Goal: Information Seeking & Learning: Learn about a topic

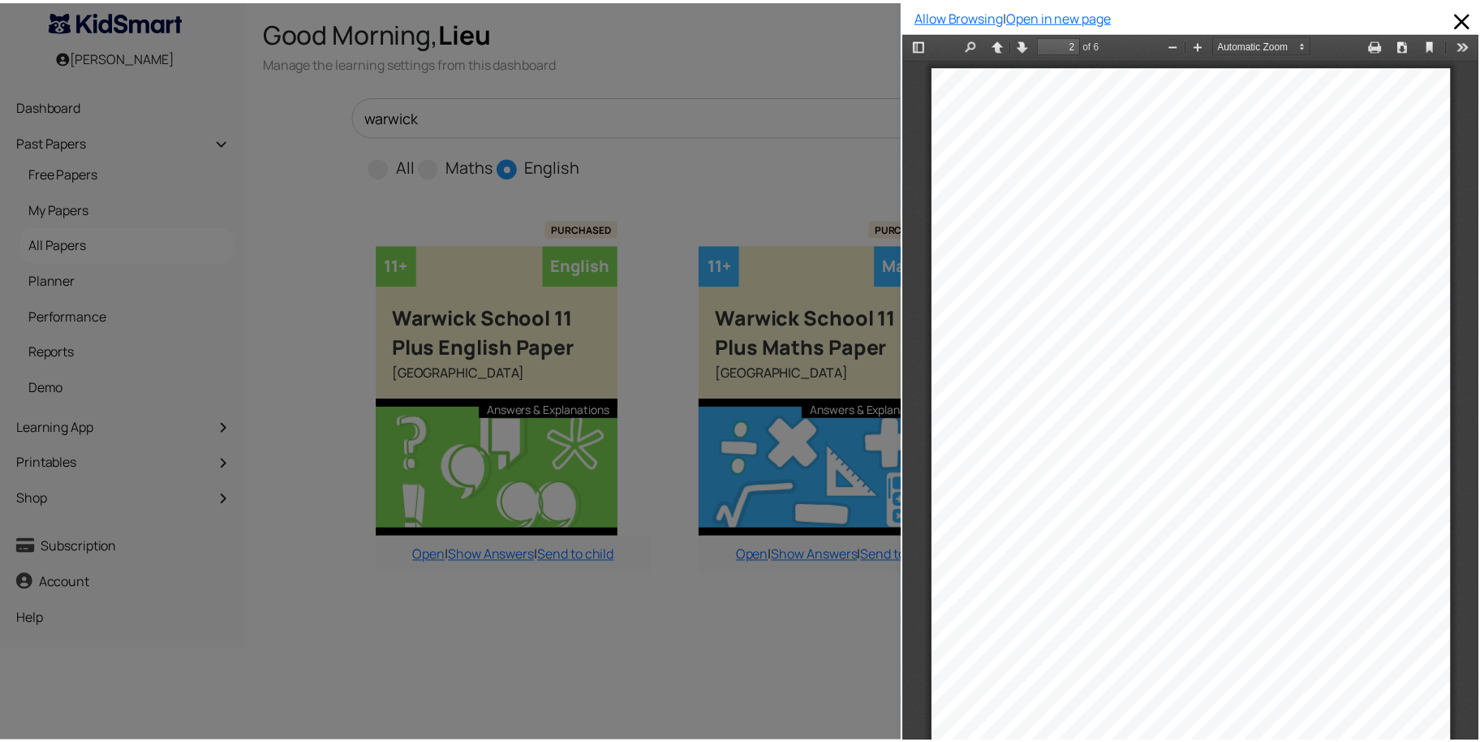
scroll to position [398, 0]
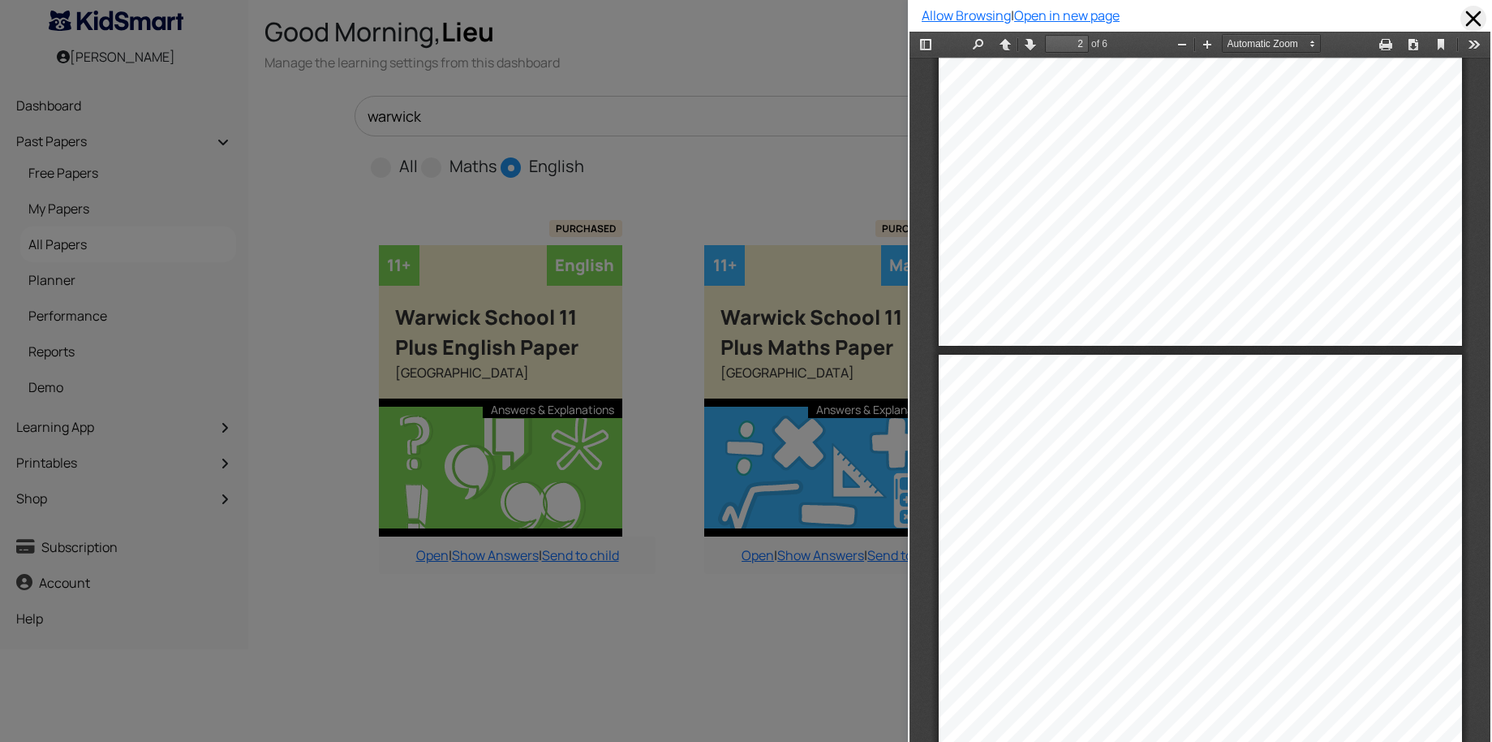
click at [1463, 19] on span at bounding box center [1474, 19] width 26 height 26
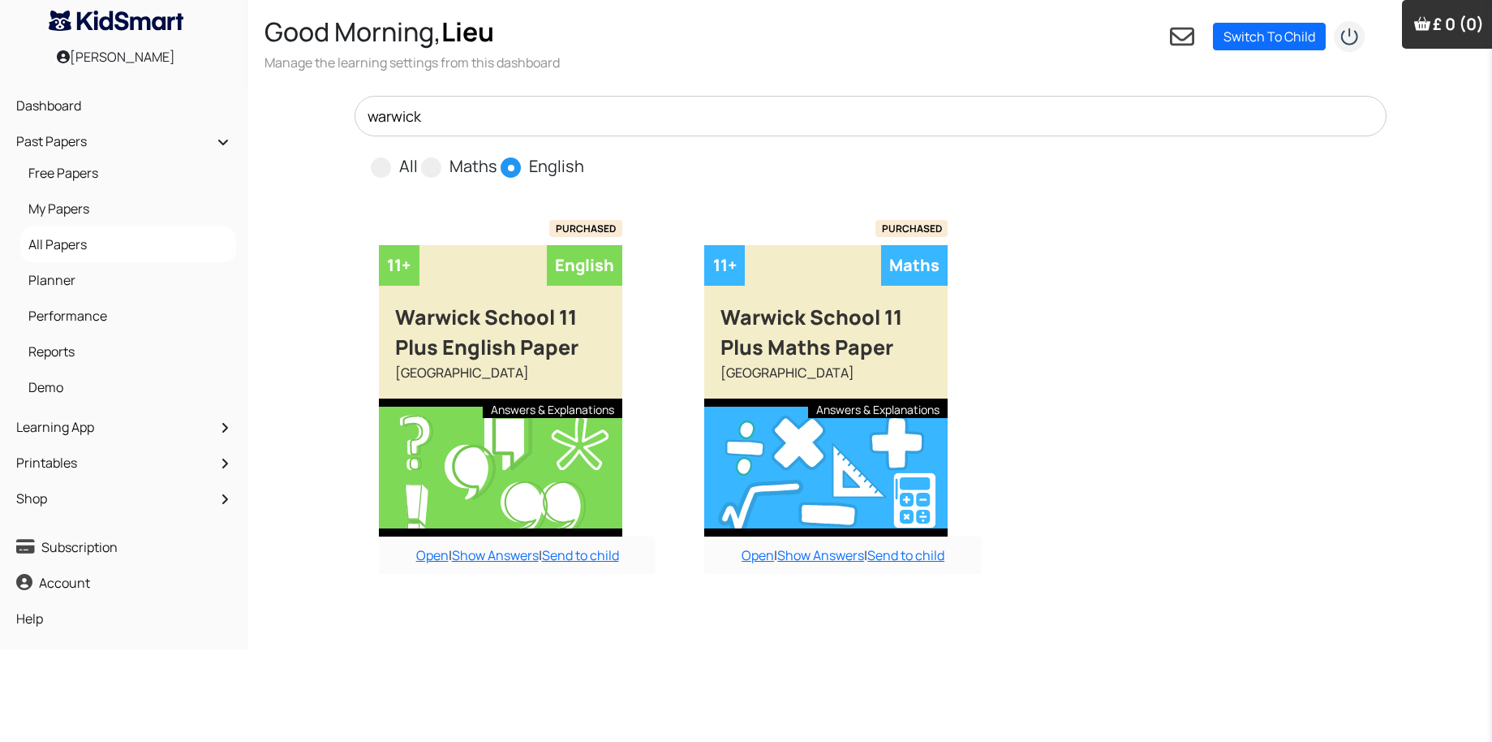
drag, startPoint x: 469, startPoint y: 117, endPoint x: 351, endPoint y: 101, distance: 119.6
click at [351, 101] on div "warwick All Maths English" at bounding box center [871, 138] width 1052 height 84
type input "o"
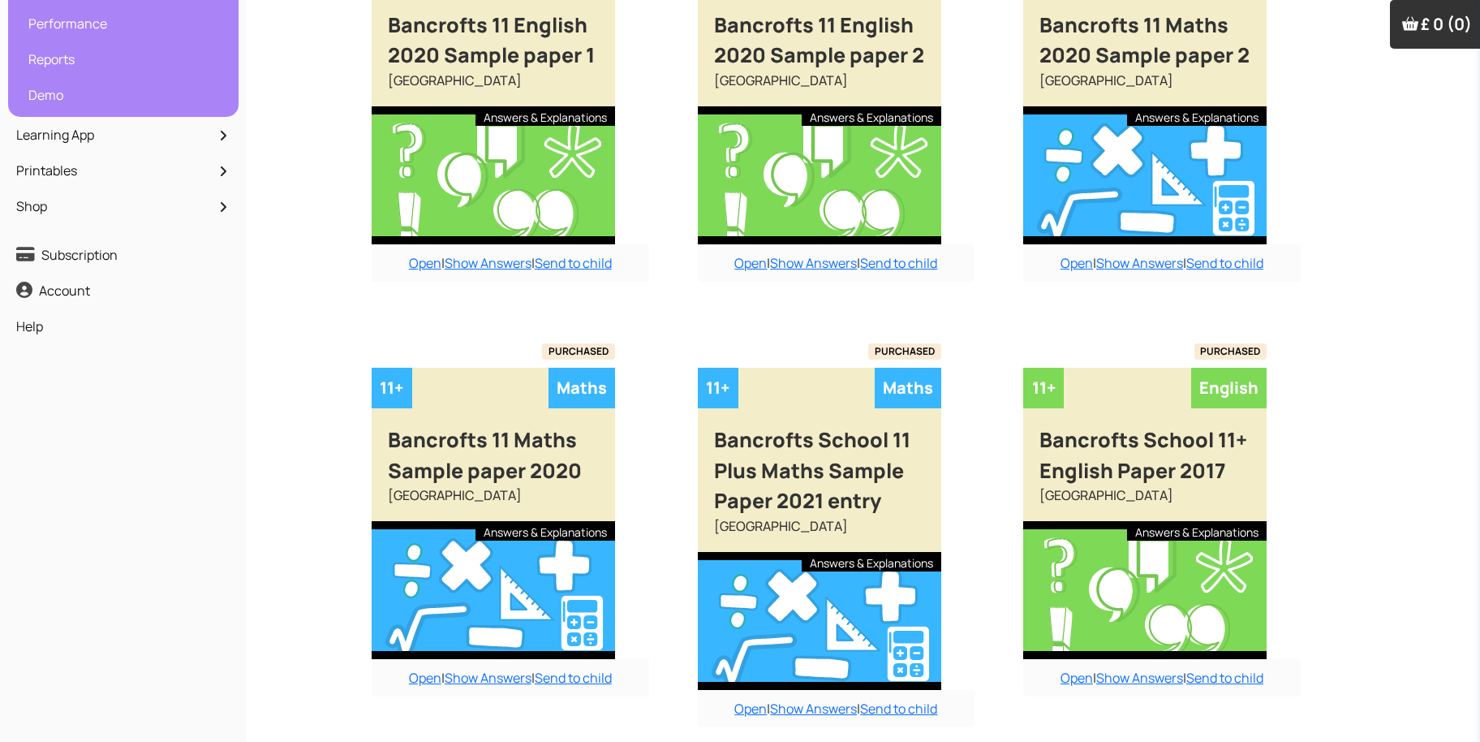
scroll to position [0, 0]
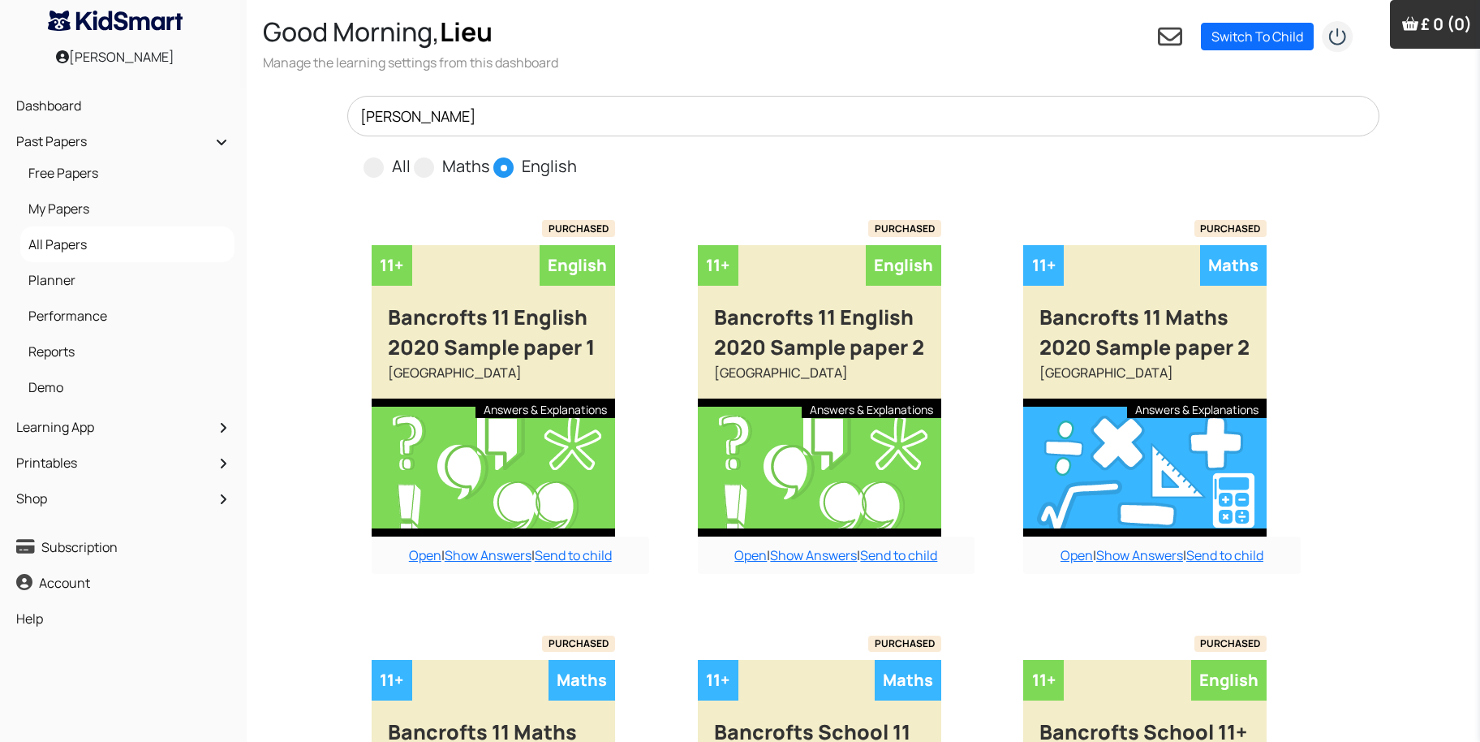
type input "bancroft"
click at [522, 163] on label "English" at bounding box center [549, 166] width 55 height 24
click at [577, 163] on input "English" at bounding box center [582, 159] width 11 height 11
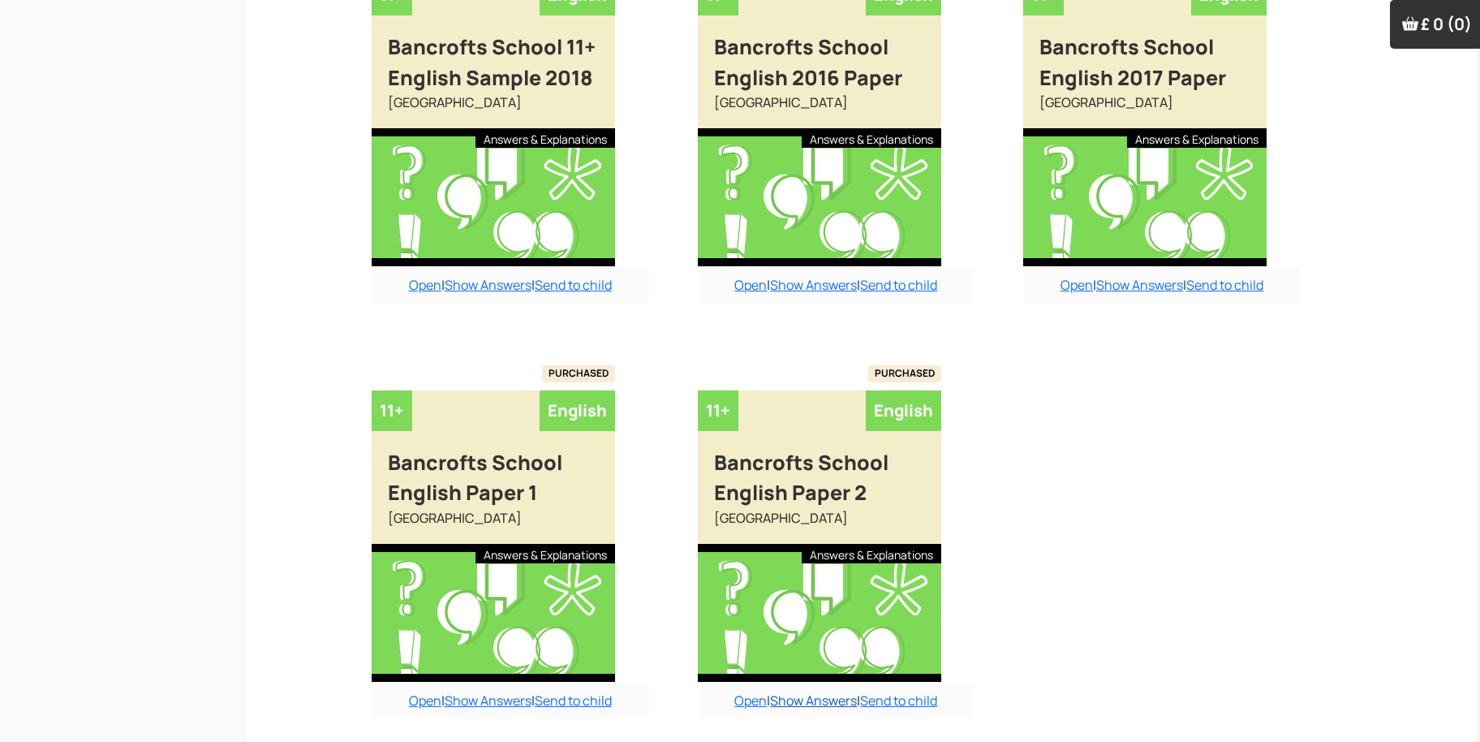
scroll to position [763, 0]
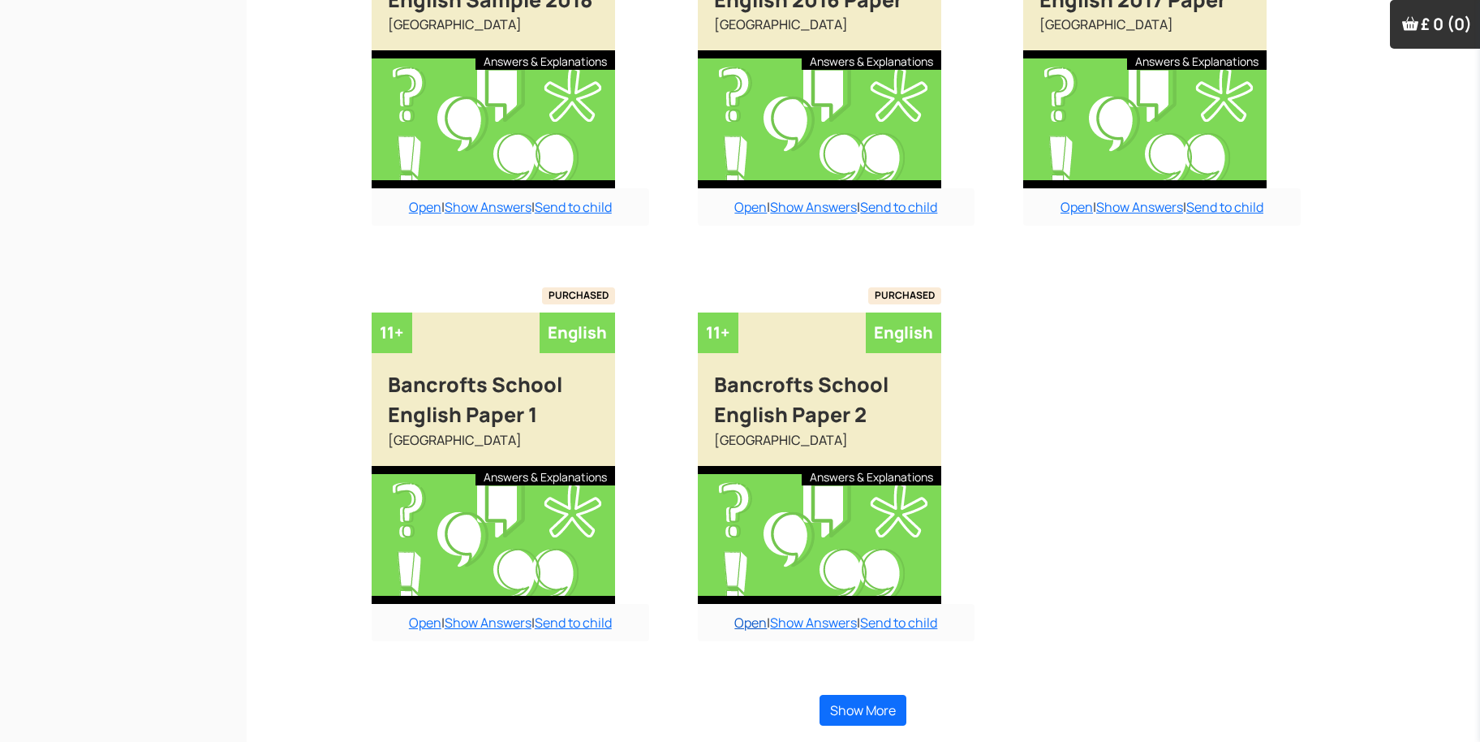
click at [747, 620] on link "Open" at bounding box center [750, 623] width 32 height 18
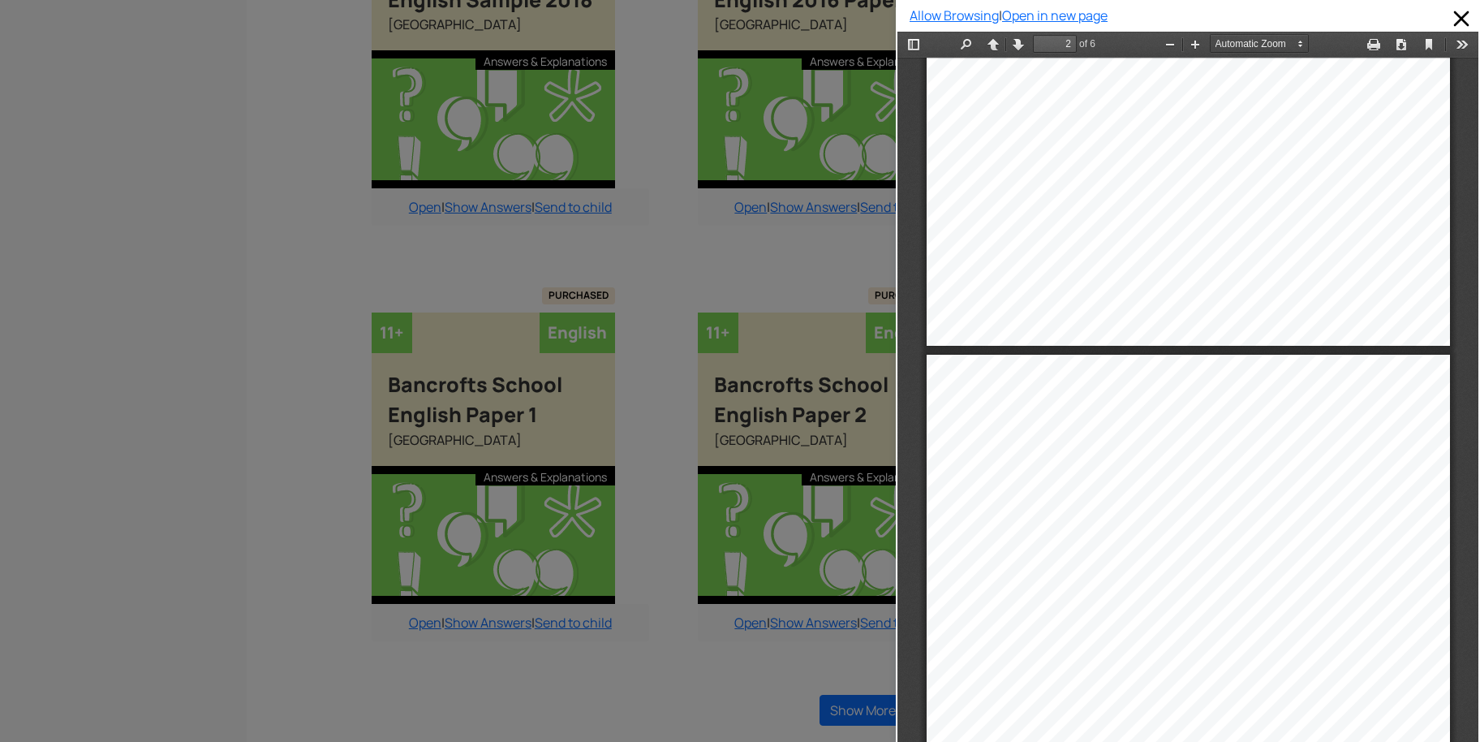
click at [833, 627] on div at bounding box center [448, 371] width 896 height 742
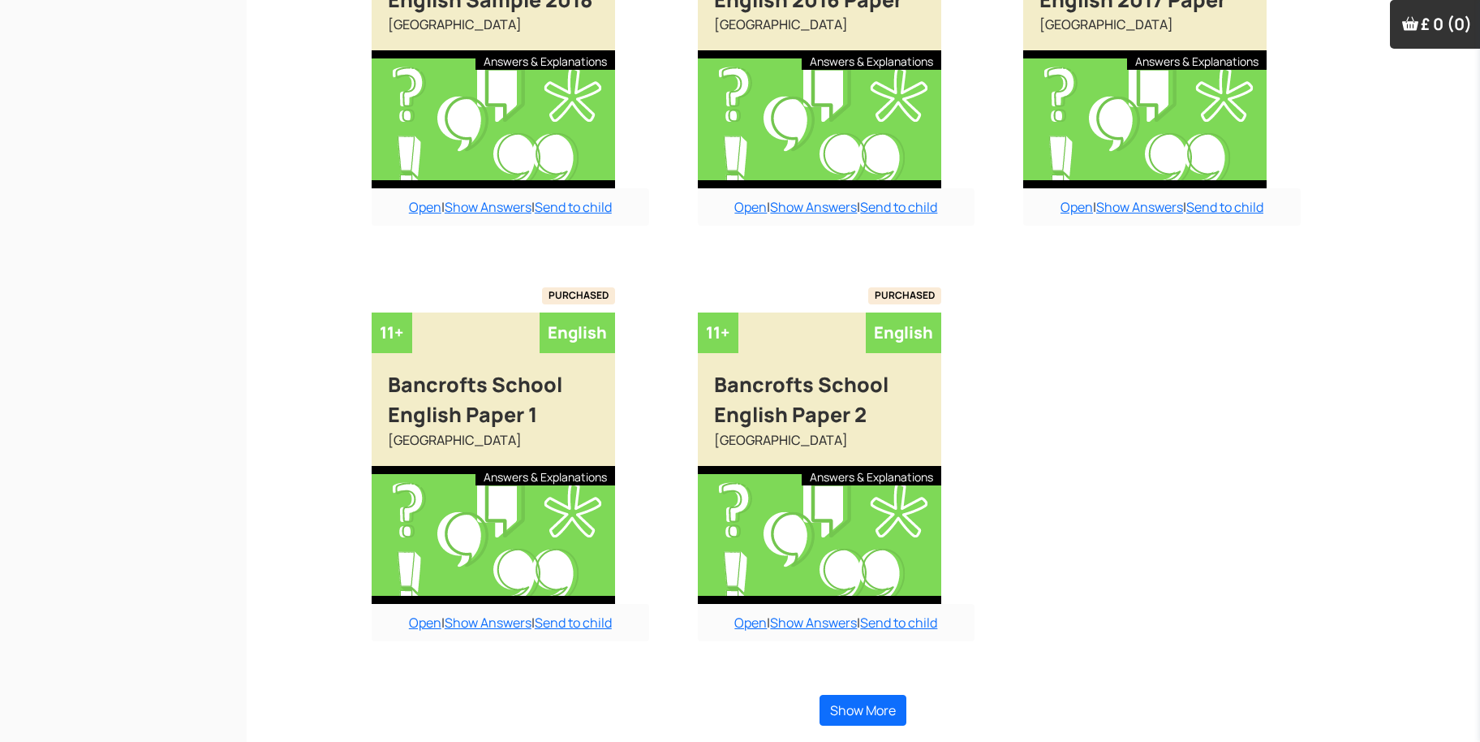
click at [833, 627] on link "Show Answers" at bounding box center [813, 623] width 87 height 18
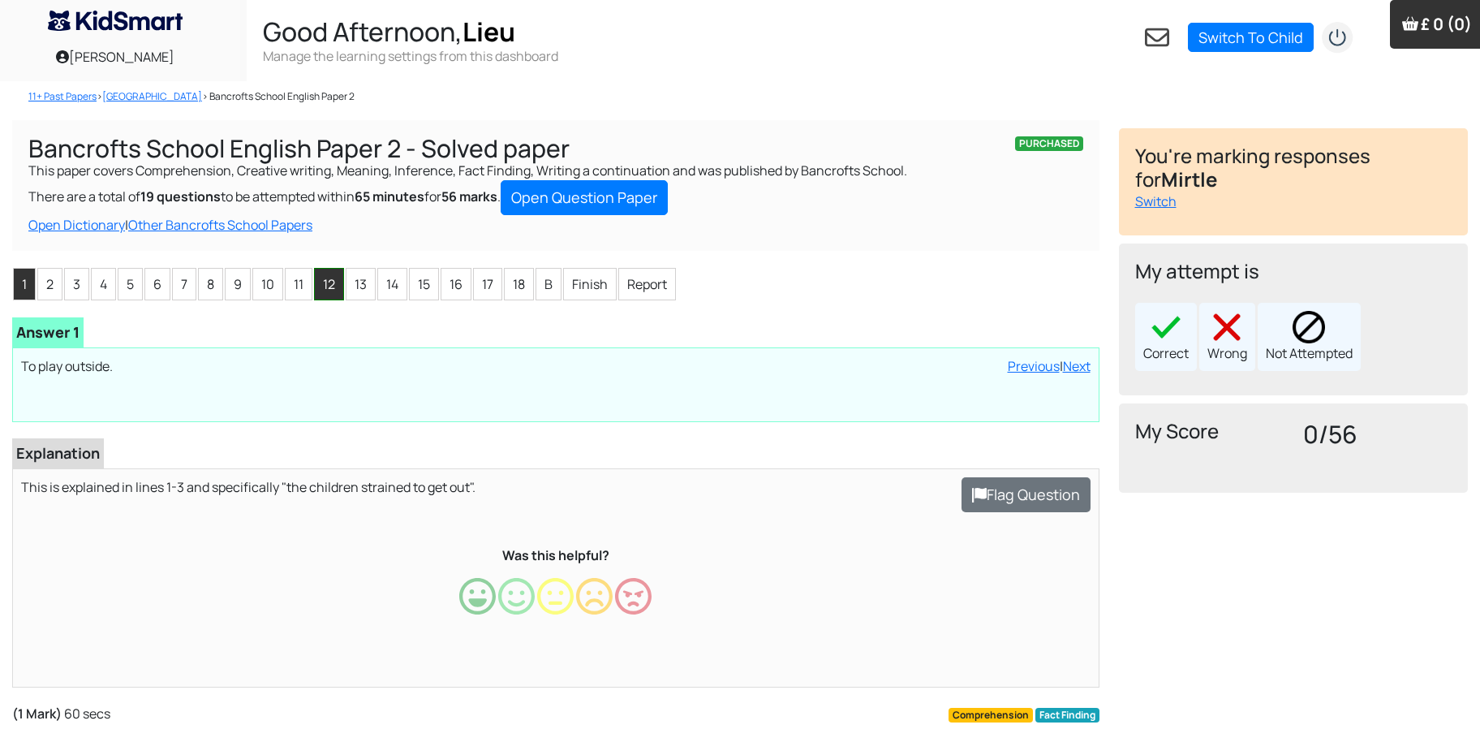
click at [331, 285] on li "12" at bounding box center [329, 284] width 30 height 32
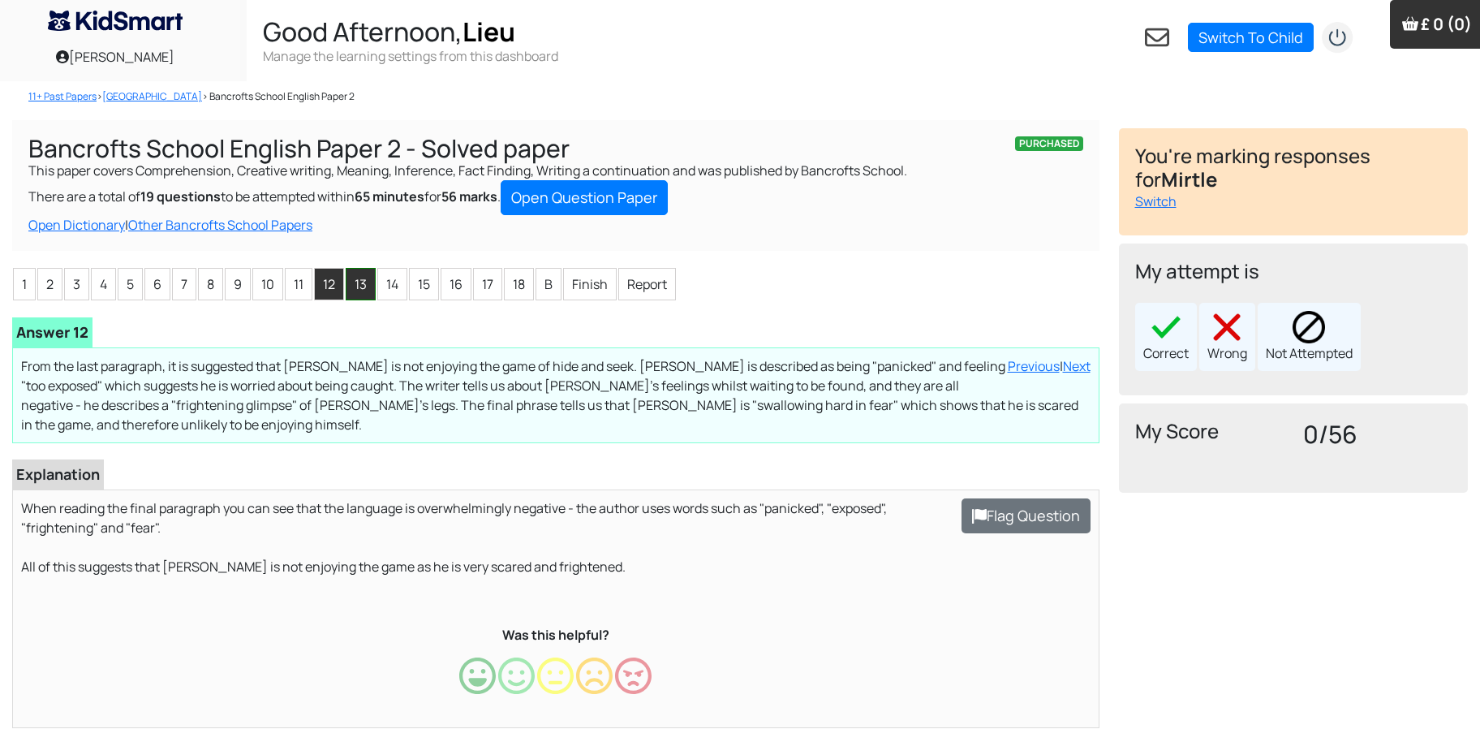
click at [363, 278] on li "13" at bounding box center [361, 284] width 30 height 32
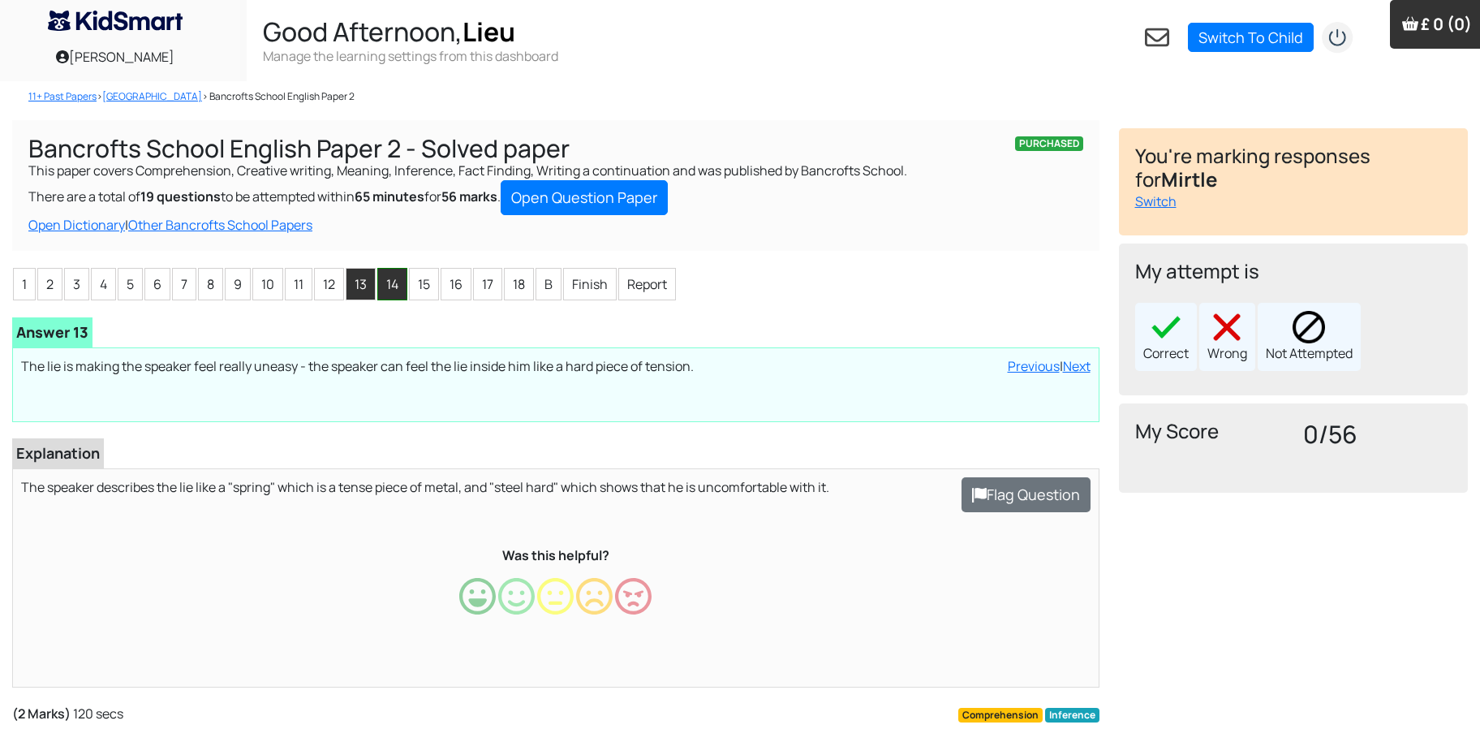
click at [397, 287] on li "14" at bounding box center [392, 284] width 30 height 32
click at [428, 289] on li "15" at bounding box center [424, 284] width 30 height 32
click at [394, 286] on li "14" at bounding box center [392, 284] width 30 height 32
click at [428, 278] on li "15" at bounding box center [424, 284] width 30 height 32
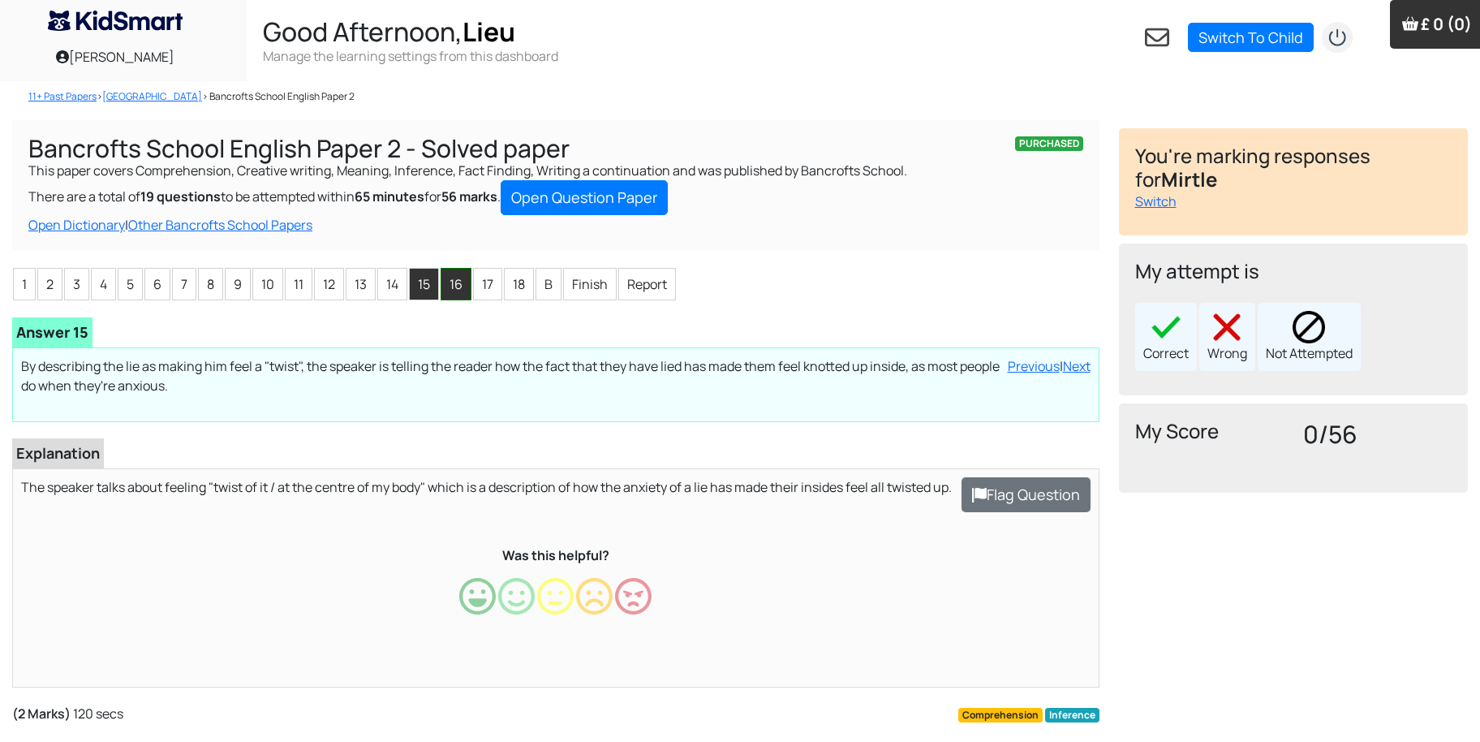
click at [456, 283] on li "16" at bounding box center [456, 284] width 31 height 32
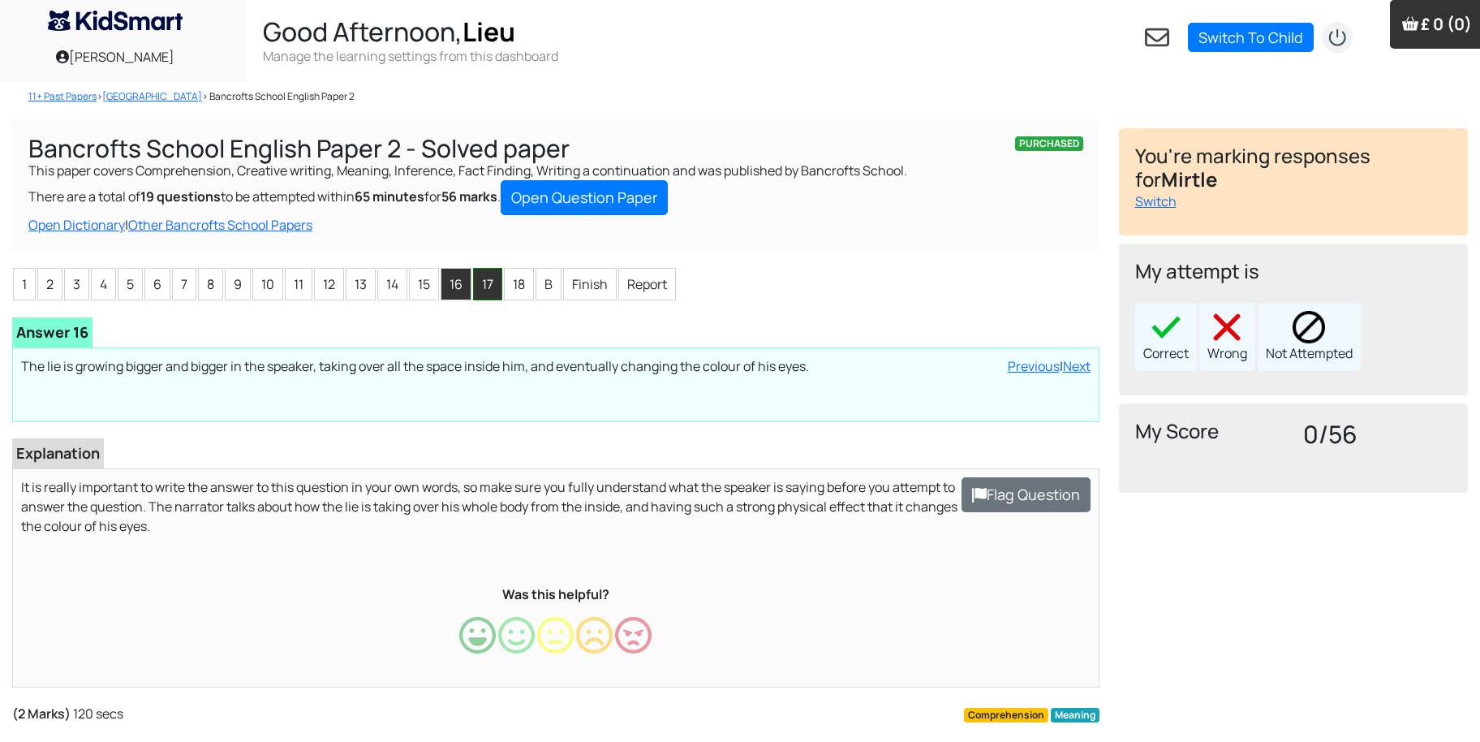
click at [489, 286] on li "17" at bounding box center [487, 284] width 29 height 32
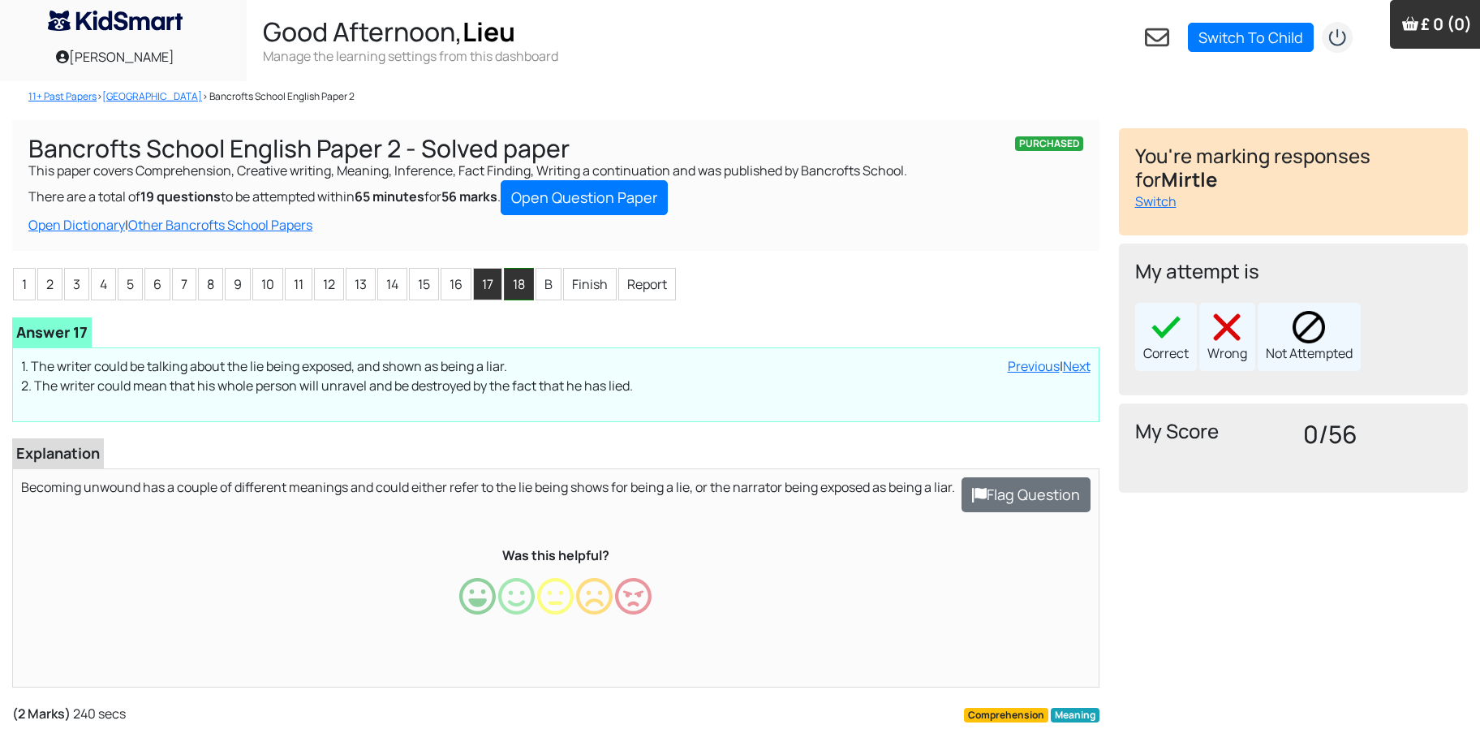
click at [527, 292] on li "18" at bounding box center [519, 284] width 30 height 32
